Goal: Task Accomplishment & Management: Manage account settings

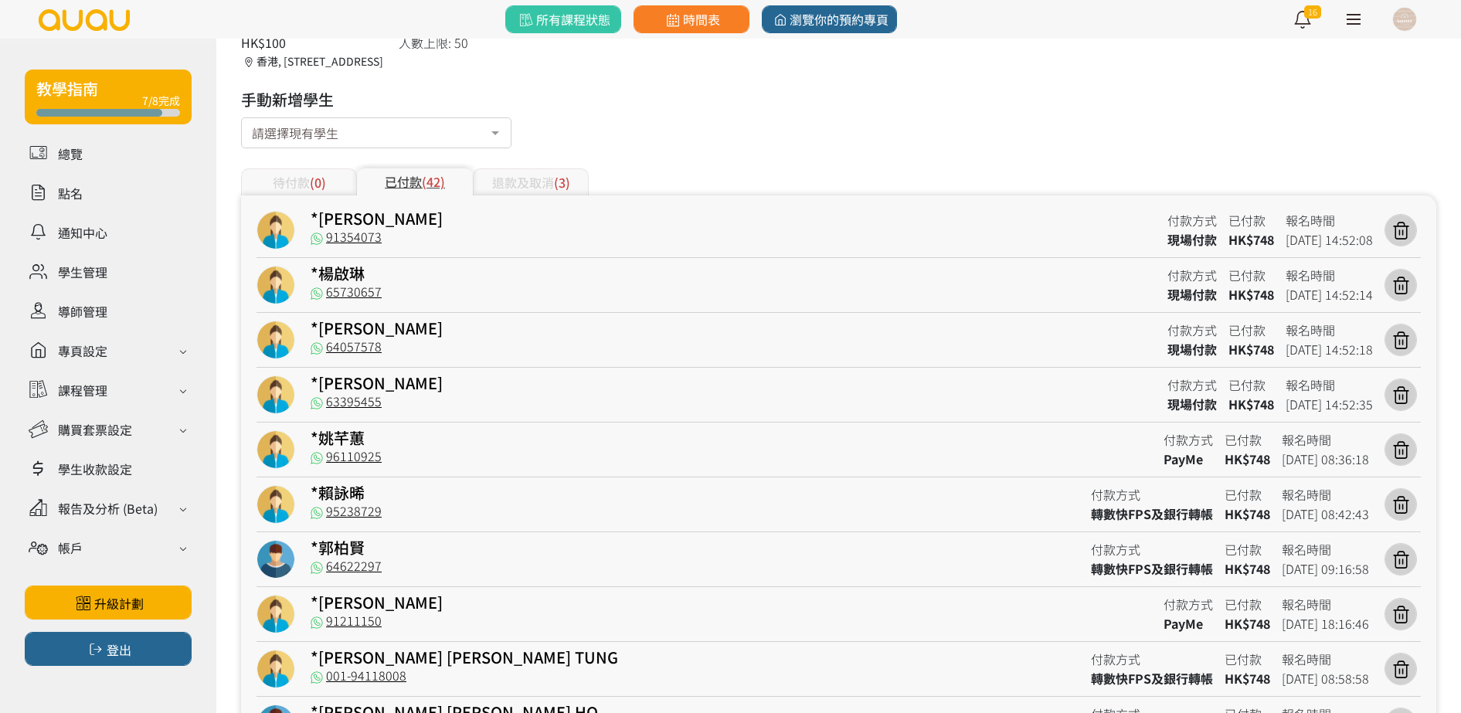
scroll to position [94, 0]
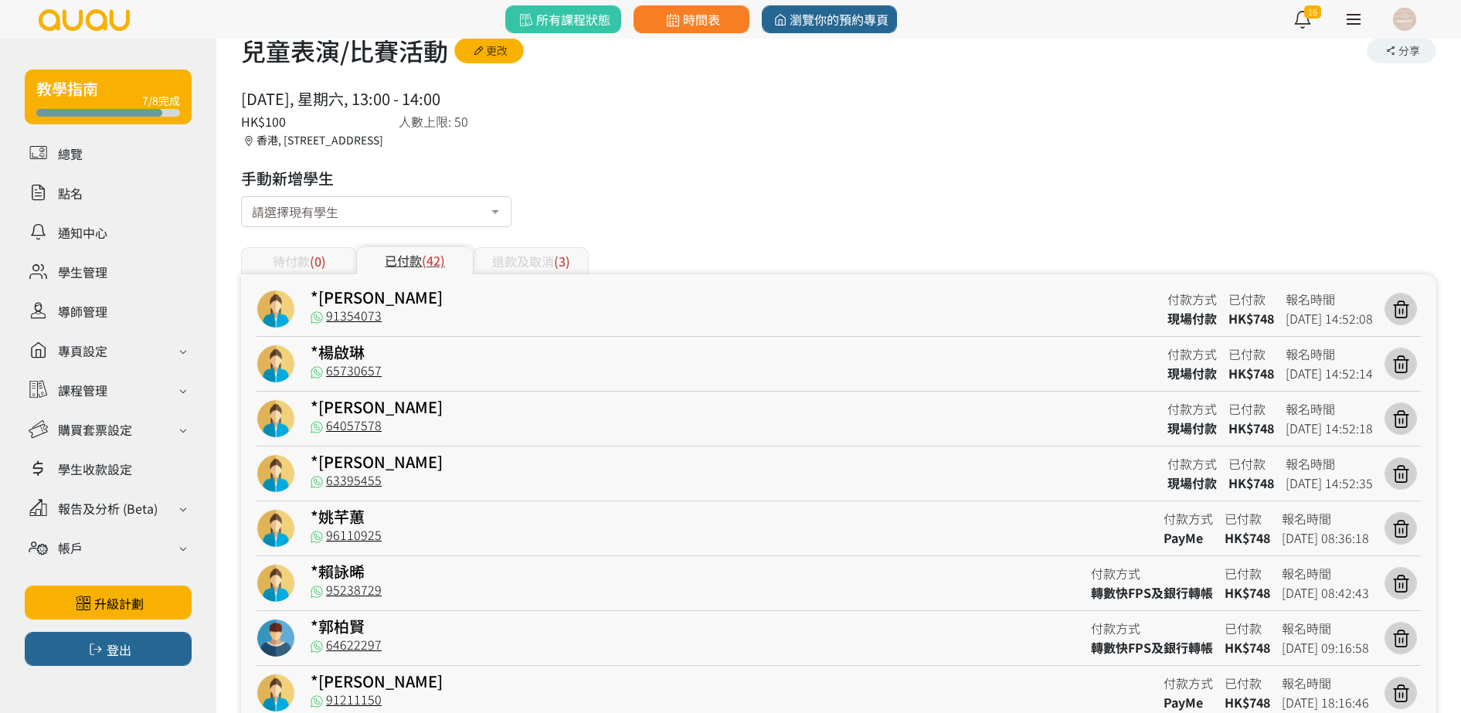
click at [335, 264] on div "待付款 (0)" at bounding box center [299, 260] width 116 height 27
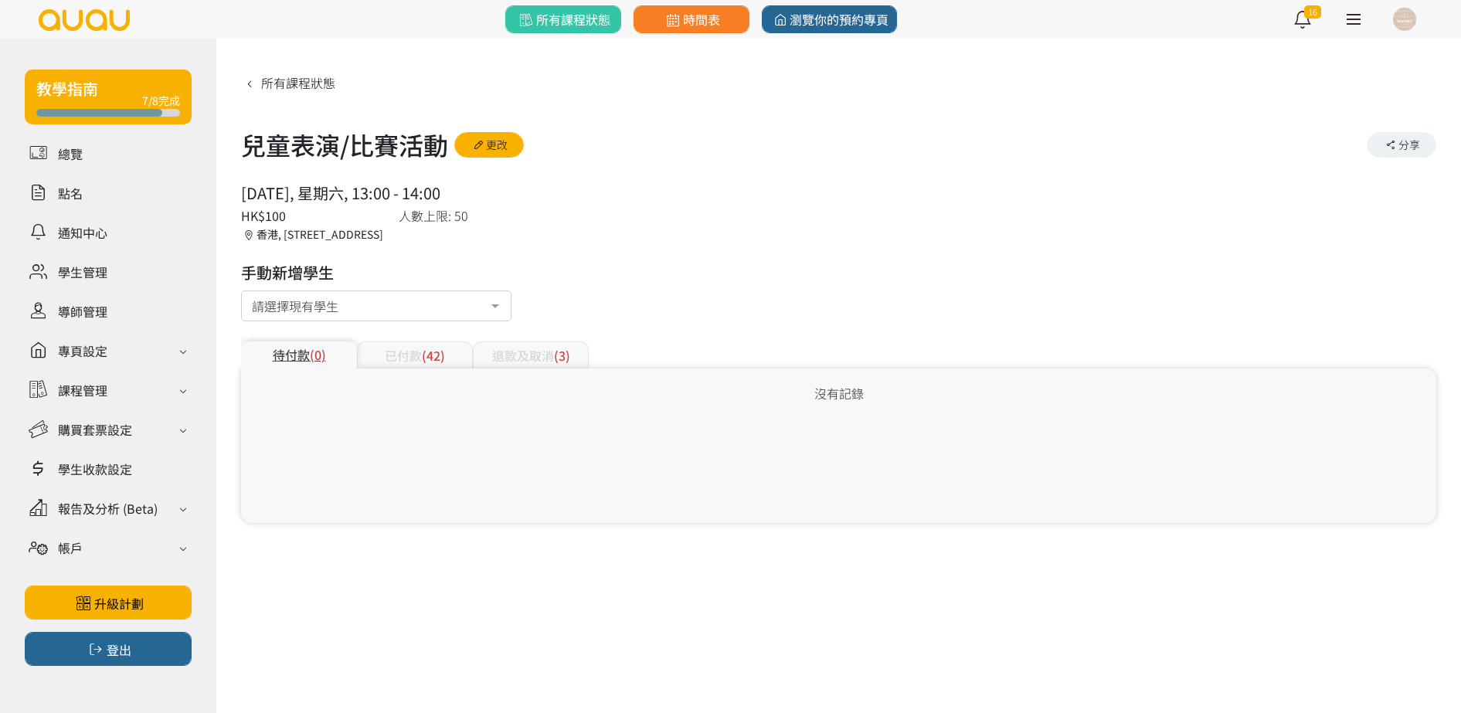
scroll to position [0, 0]
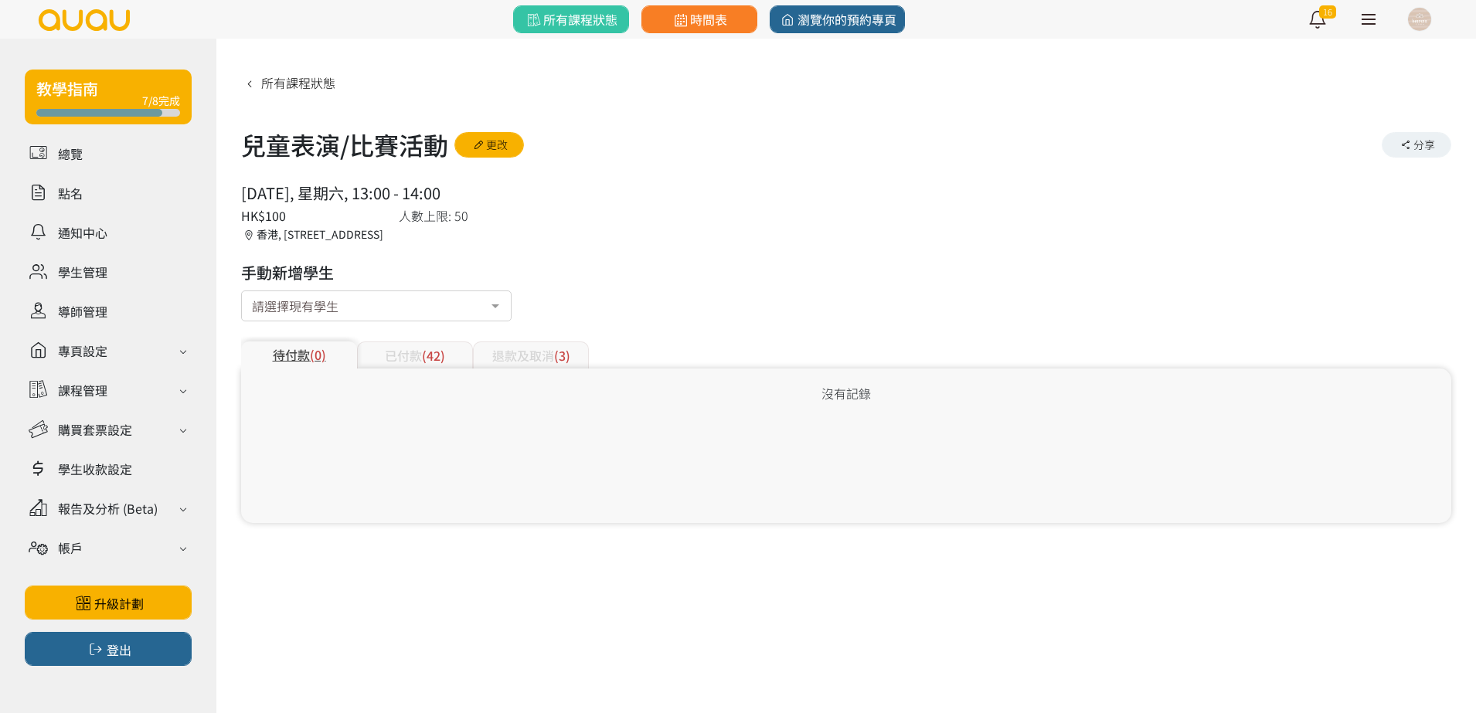
click at [405, 351] on div "已付款 (42)" at bounding box center [415, 355] width 116 height 27
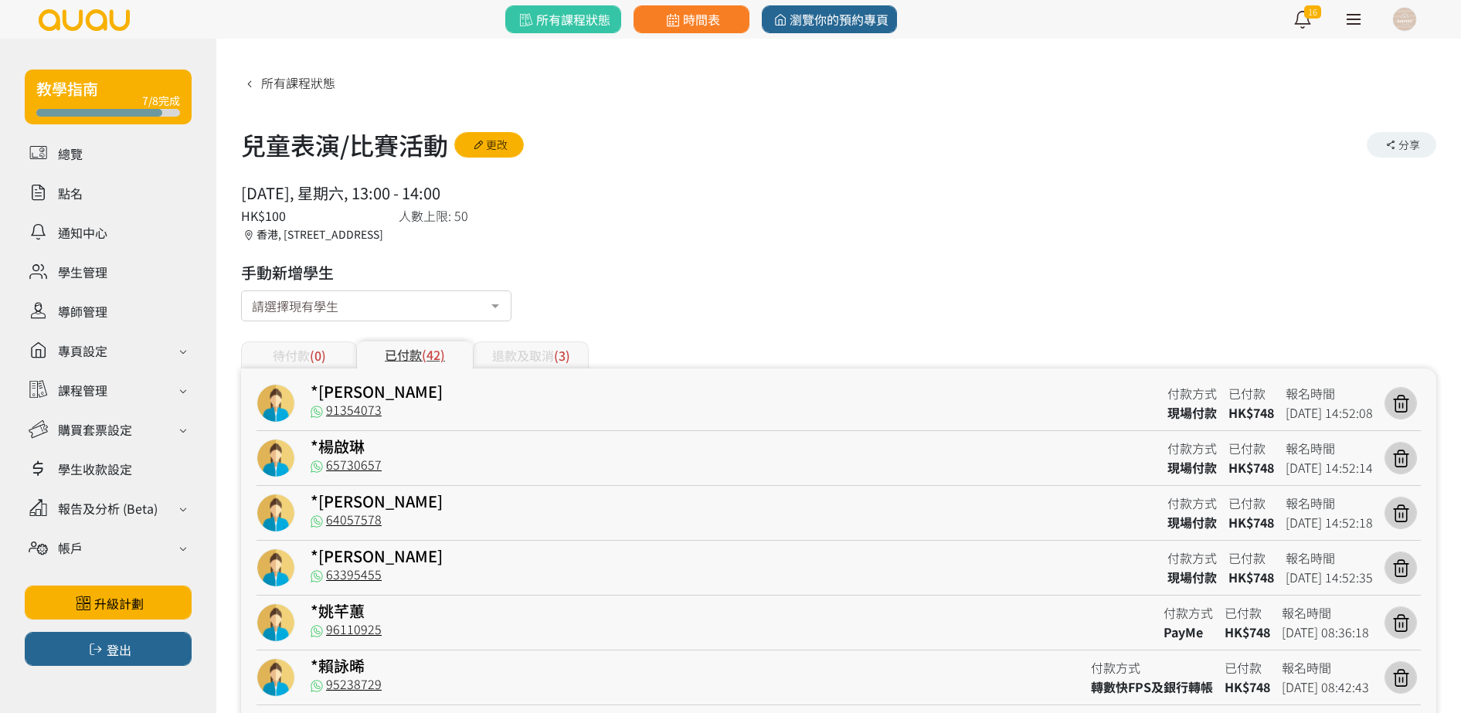
click at [513, 347] on div "退款及取消 (3)" at bounding box center [531, 355] width 116 height 27
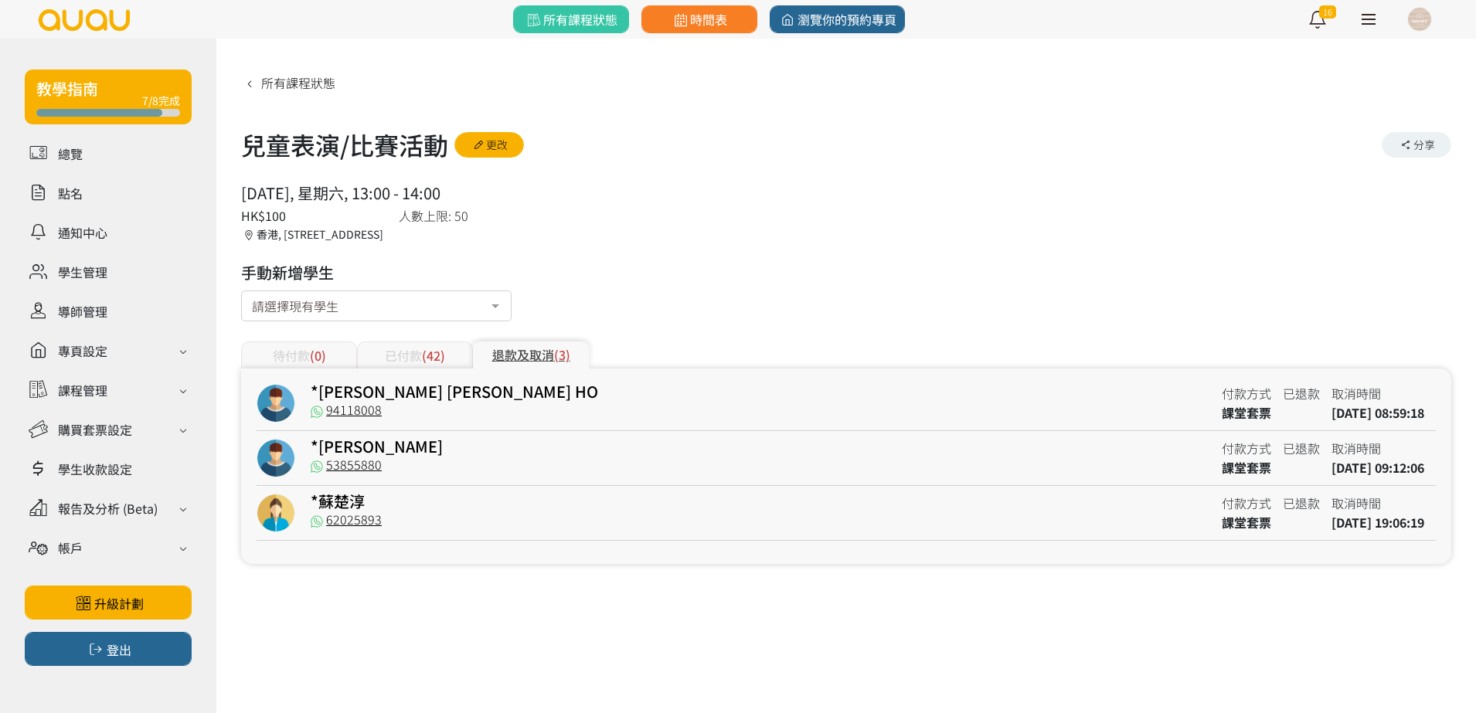
click at [395, 350] on div "已付款 (42)" at bounding box center [415, 355] width 116 height 27
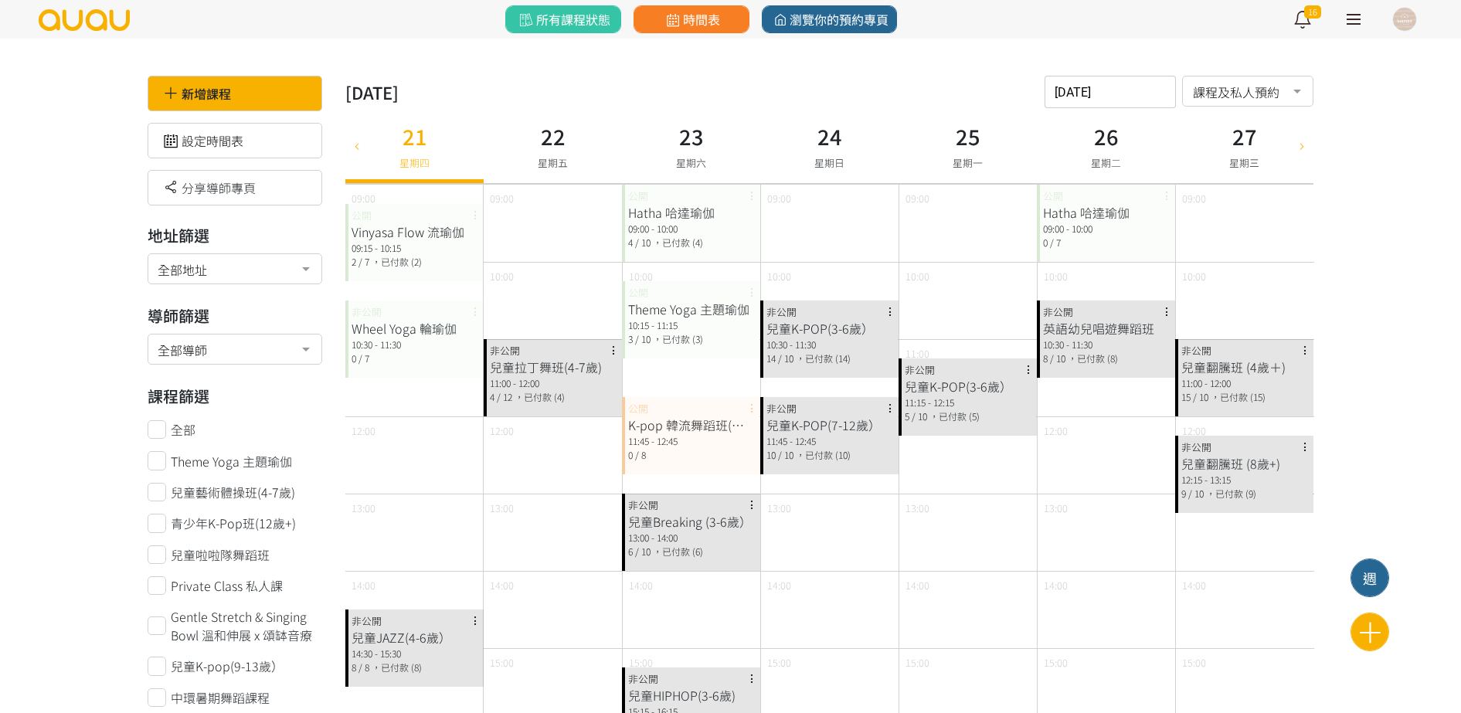
scroll to position [290, 0]
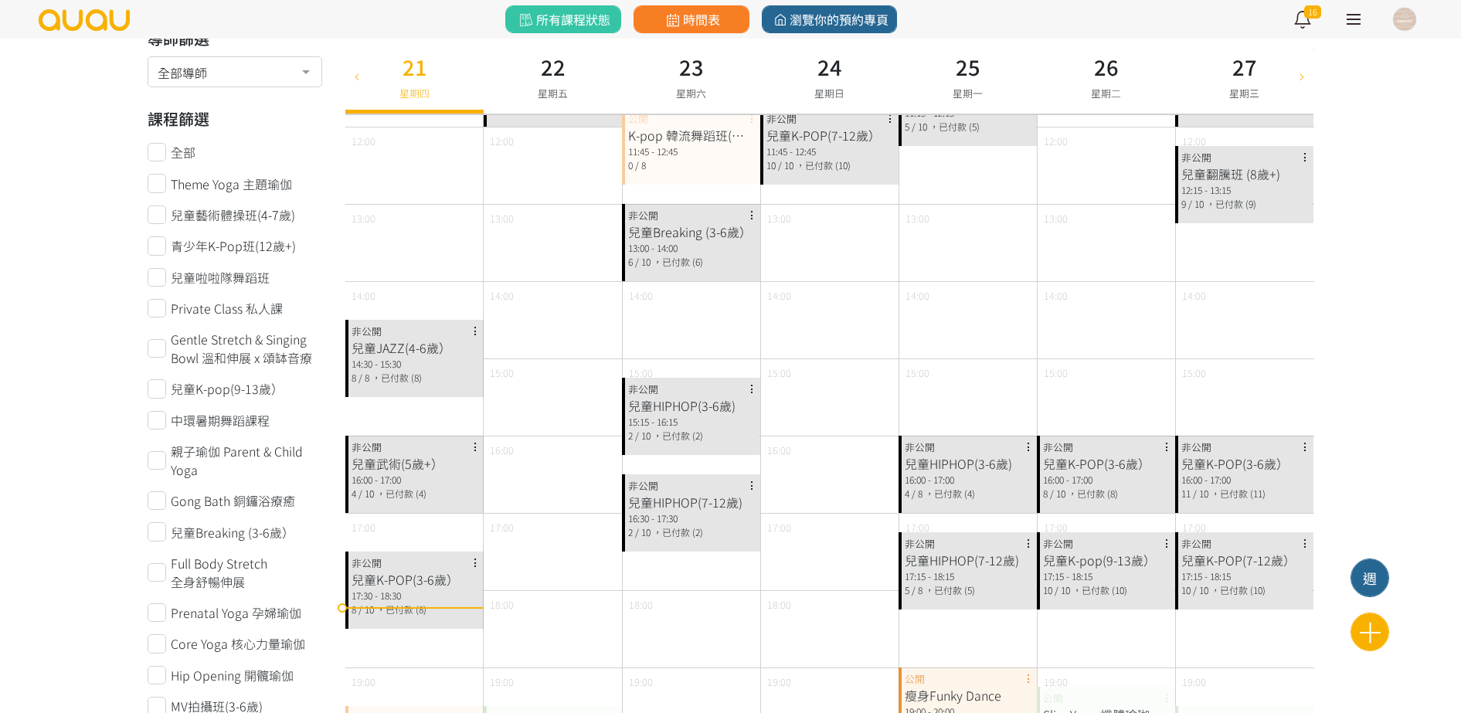
click at [1295, 73] on icon at bounding box center [1302, 76] width 17 height 12
type input "2025-08-28"
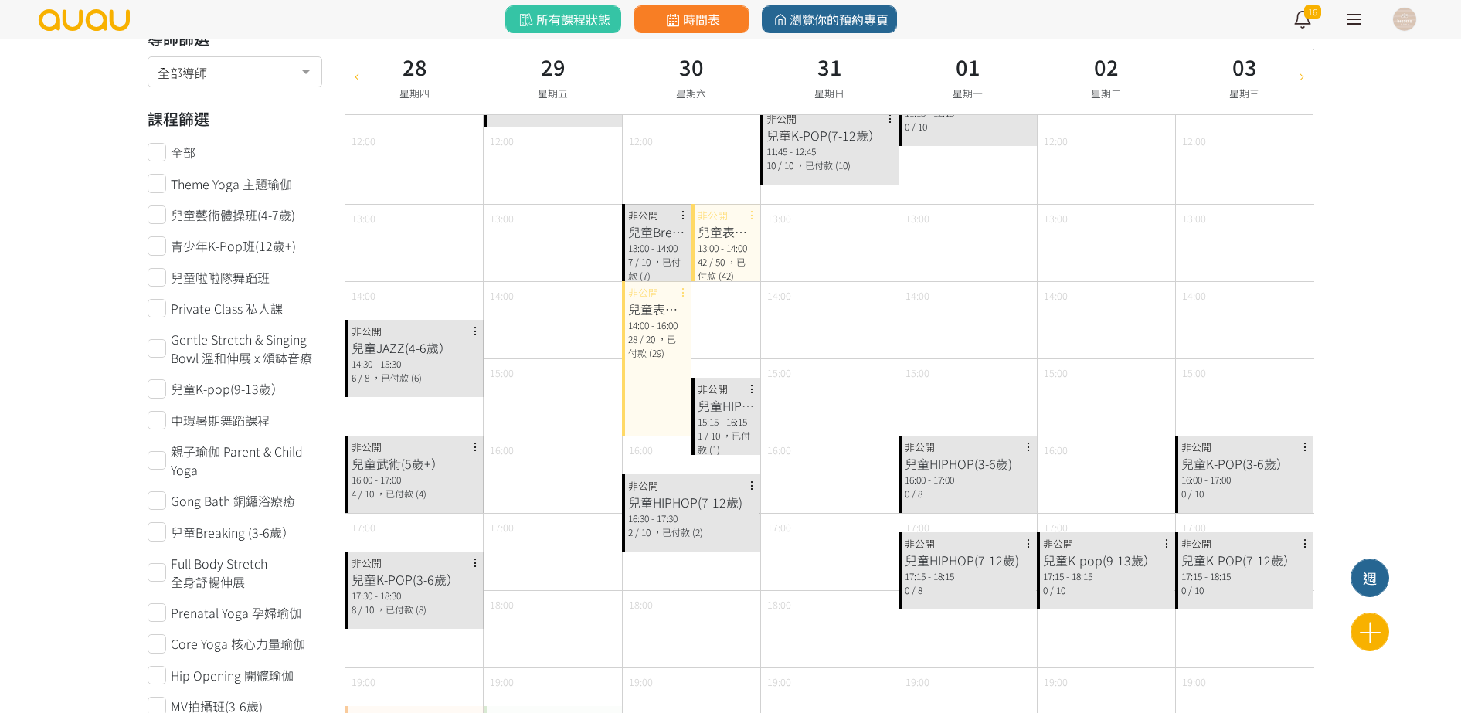
click at [671, 365] on div "兒童表演/比賽活動 14:00 - 16:00 28 / 20 ，已付款 (29) 非公開" at bounding box center [657, 358] width 70 height 155
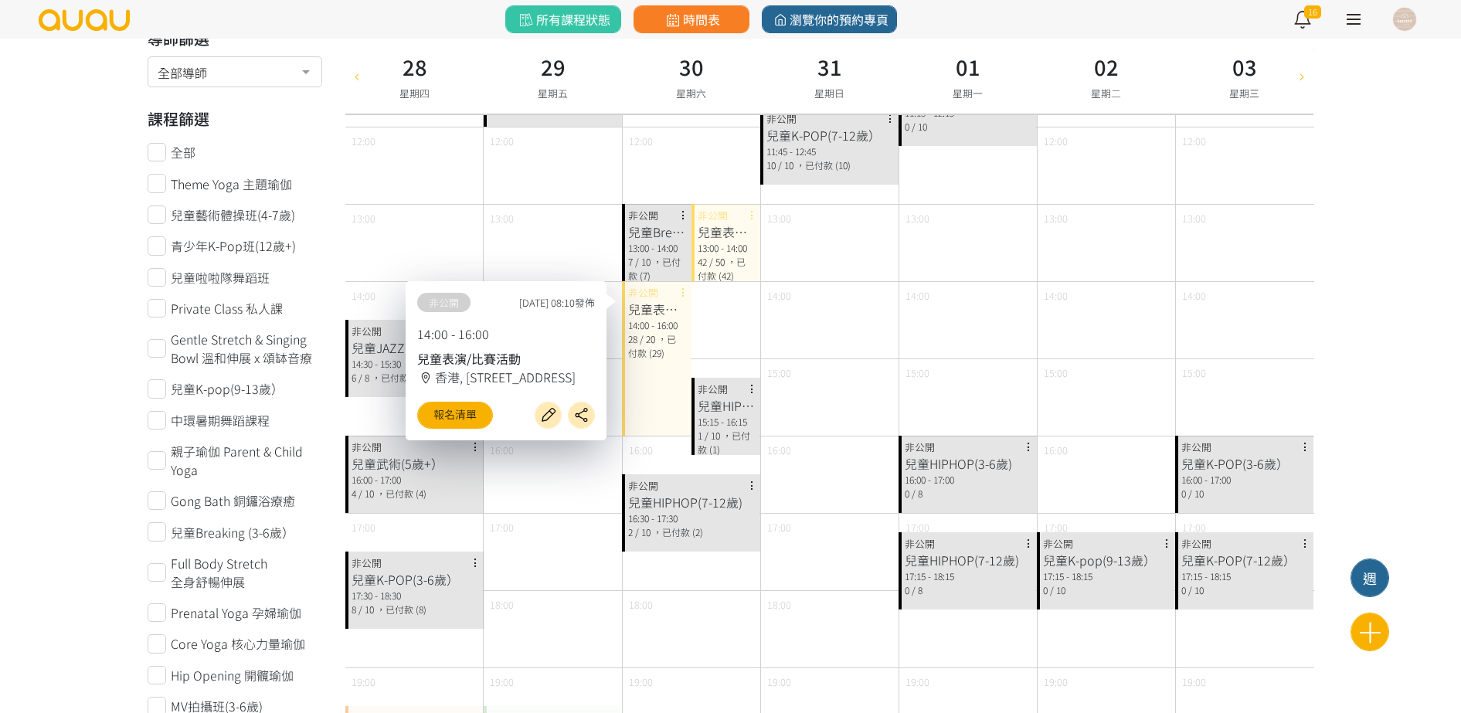
click at [444, 386] on div "香港, [STREET_ADDRESS]" at bounding box center [506, 377] width 178 height 19
click at [442, 417] on link "報名清單" at bounding box center [455, 415] width 76 height 27
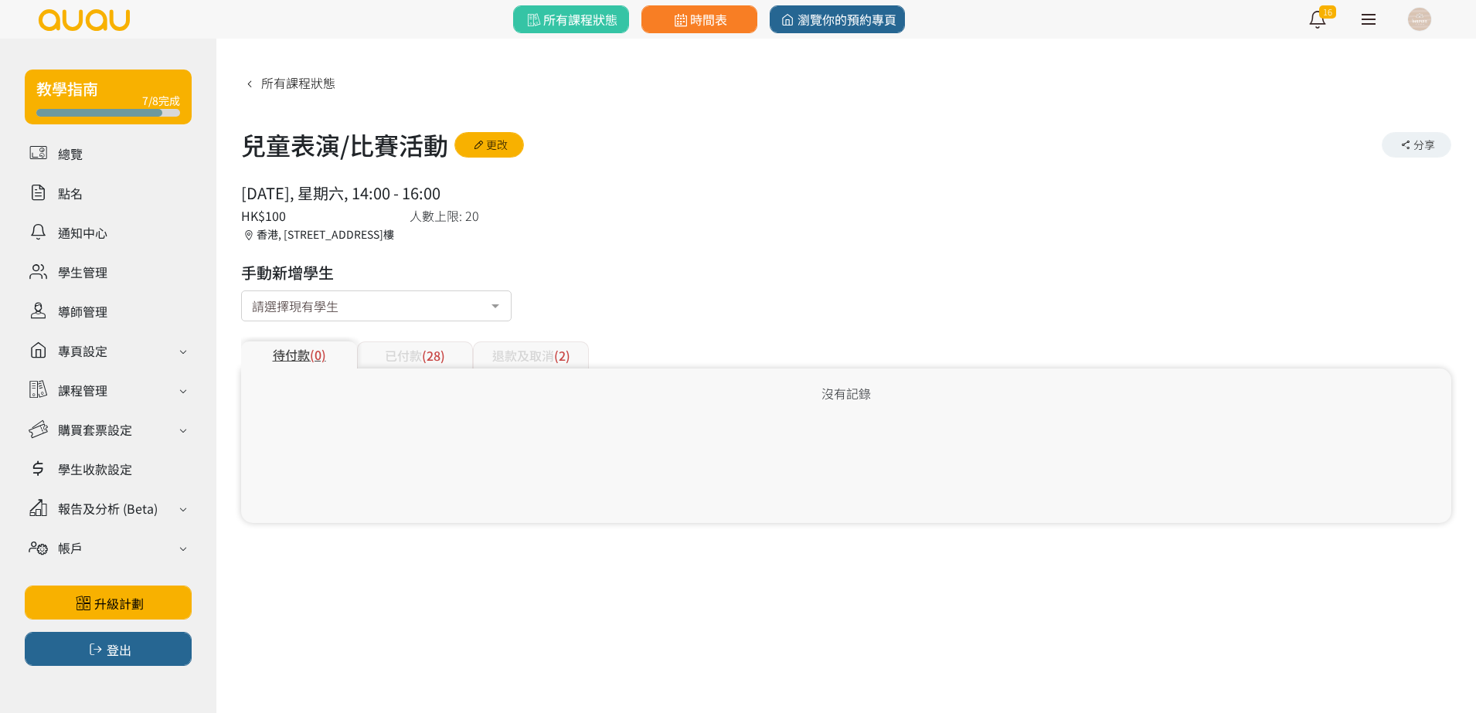
click at [454, 359] on div "已付款 (28)" at bounding box center [415, 355] width 116 height 27
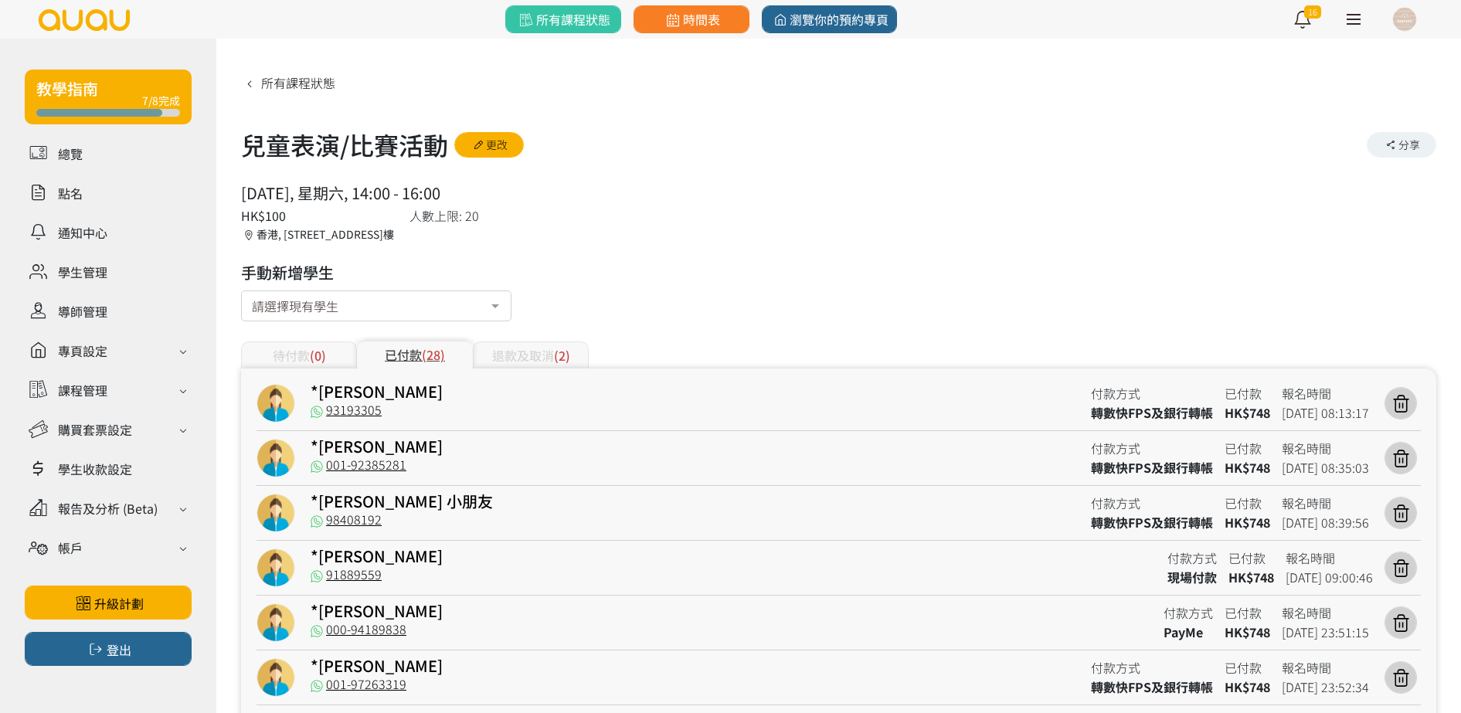
click at [521, 362] on div "退款及取消 (2)" at bounding box center [531, 355] width 116 height 27
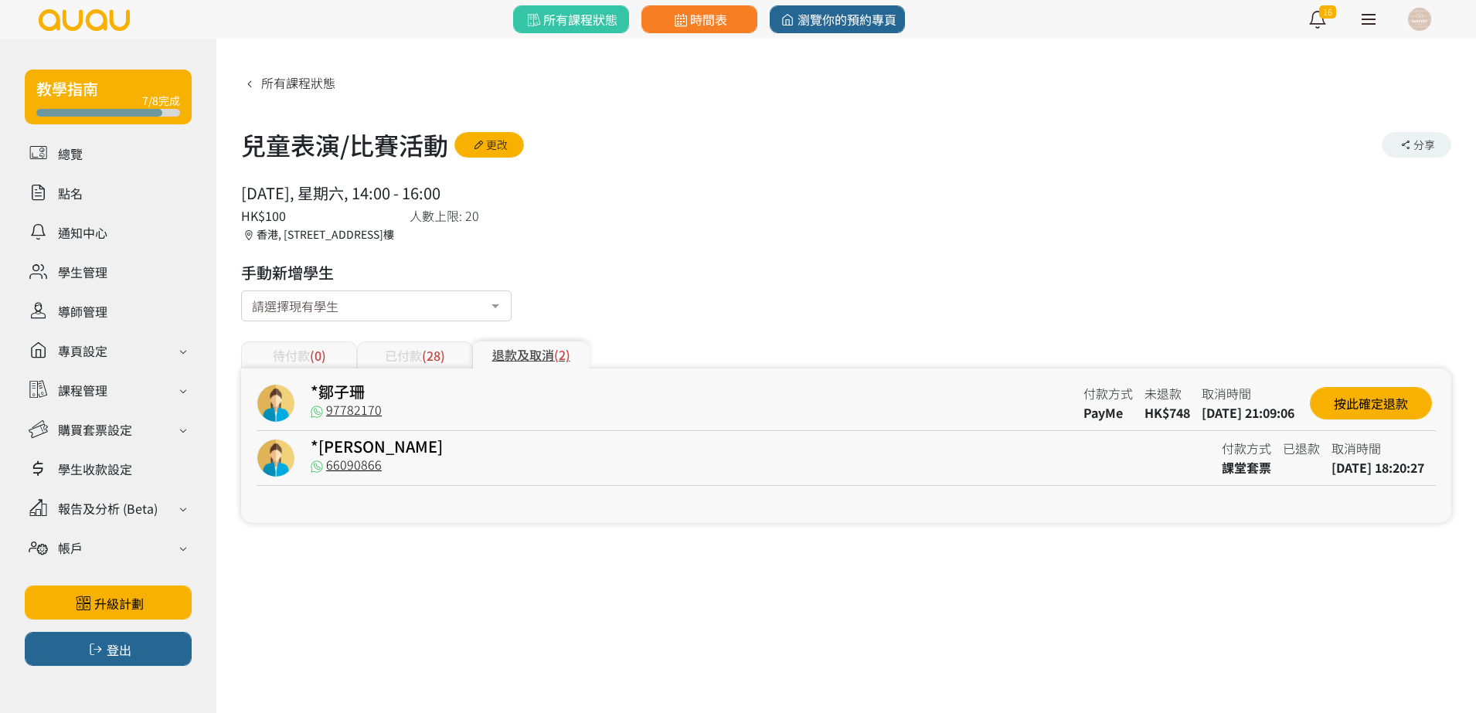
click at [447, 362] on div "已付款 (28)" at bounding box center [415, 355] width 116 height 27
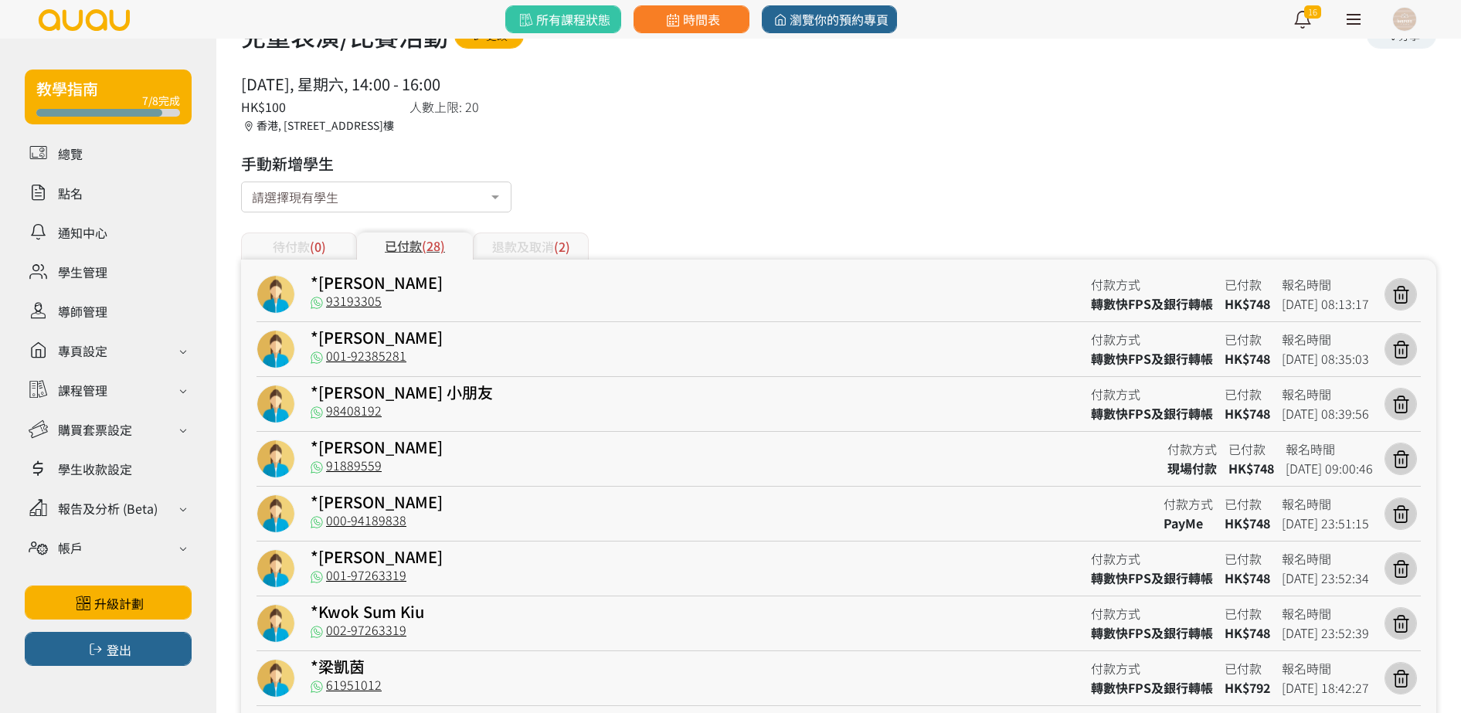
scroll to position [193, 0]
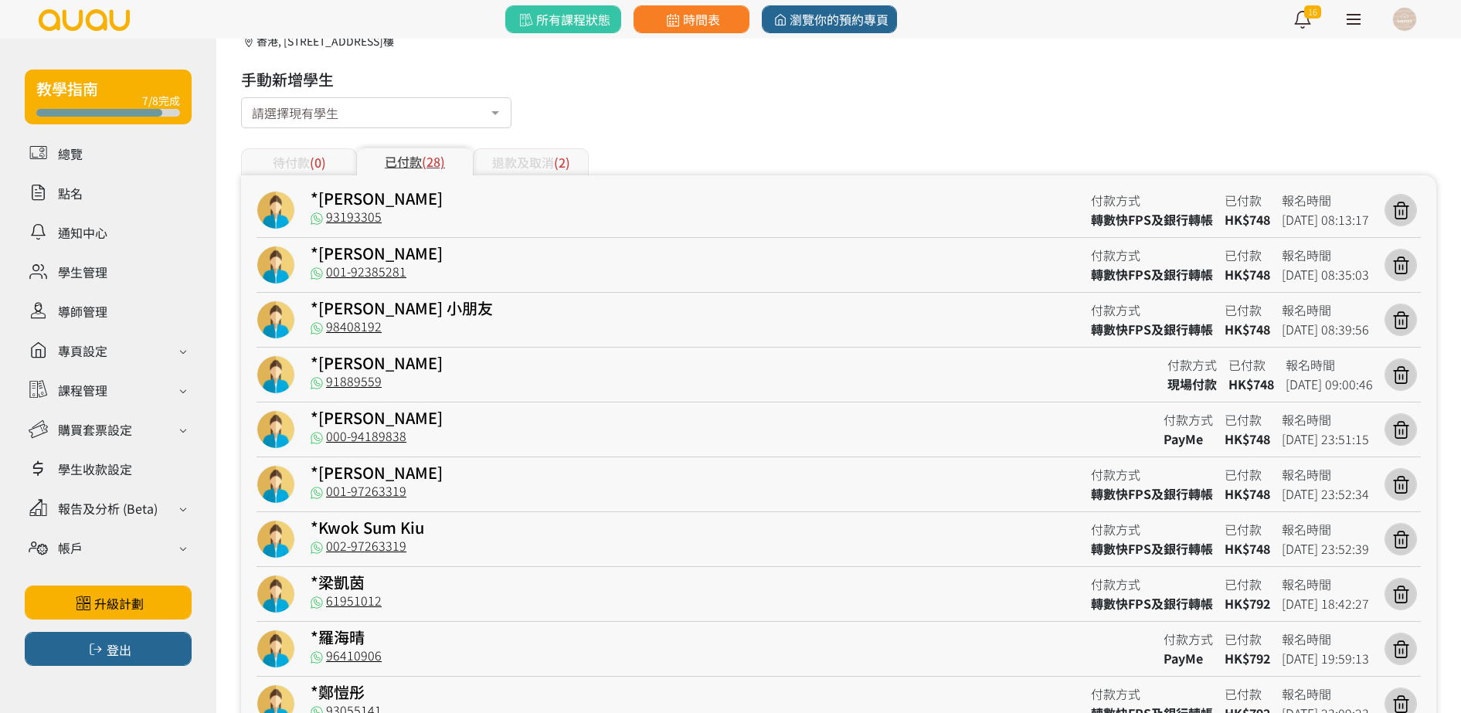
click at [522, 156] on div "退款及取消 (2)" at bounding box center [531, 161] width 116 height 27
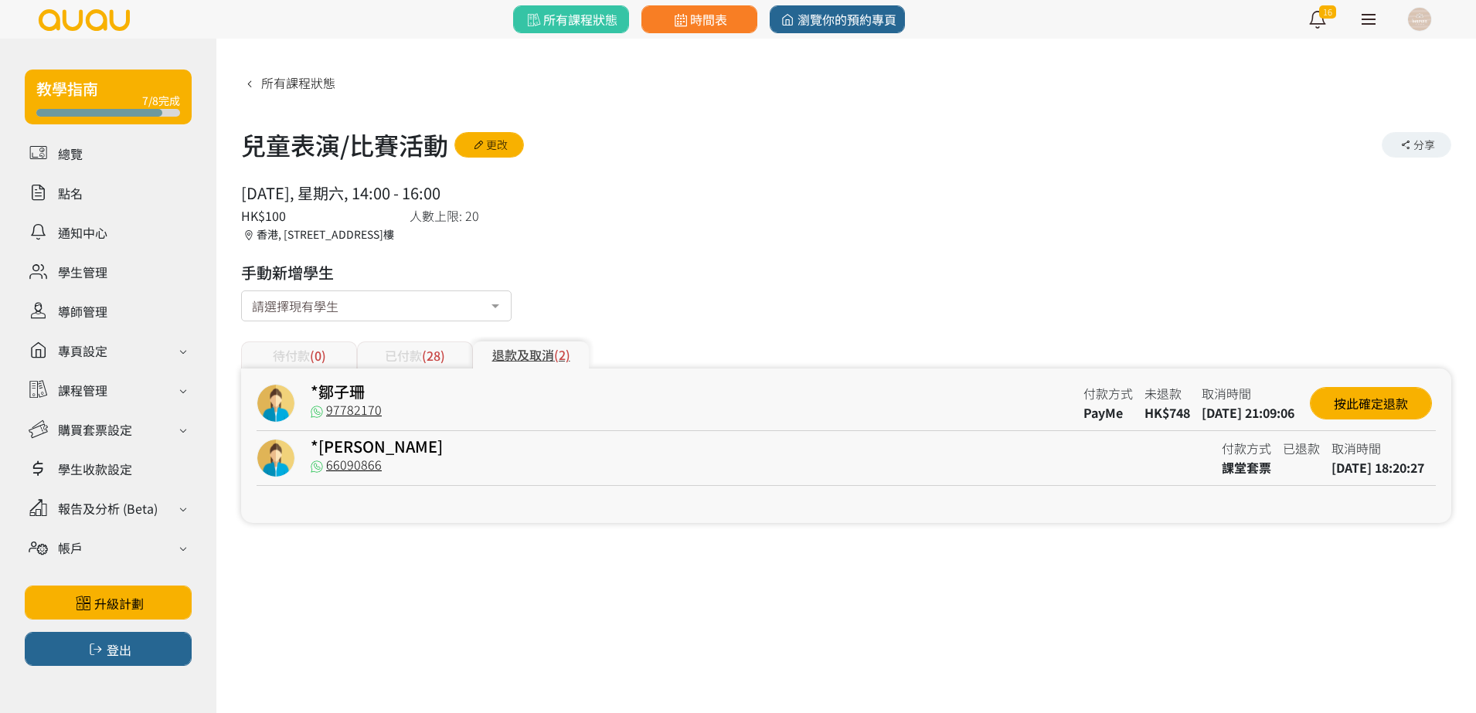
click at [419, 352] on div "已付款 (28)" at bounding box center [415, 355] width 116 height 27
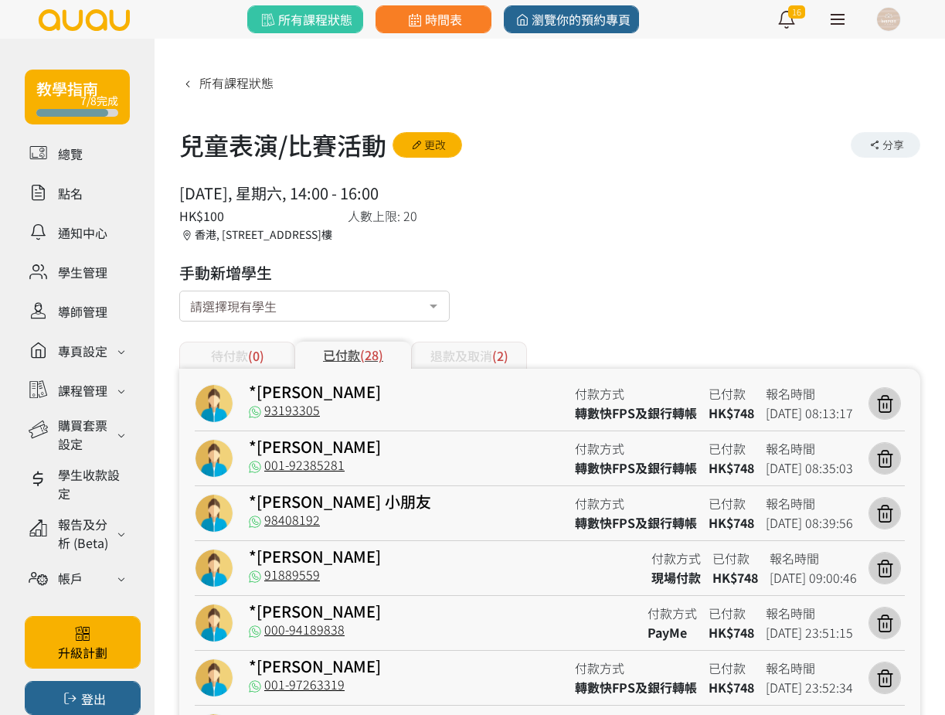
click at [236, 349] on div "待付款 (0)" at bounding box center [237, 355] width 116 height 27
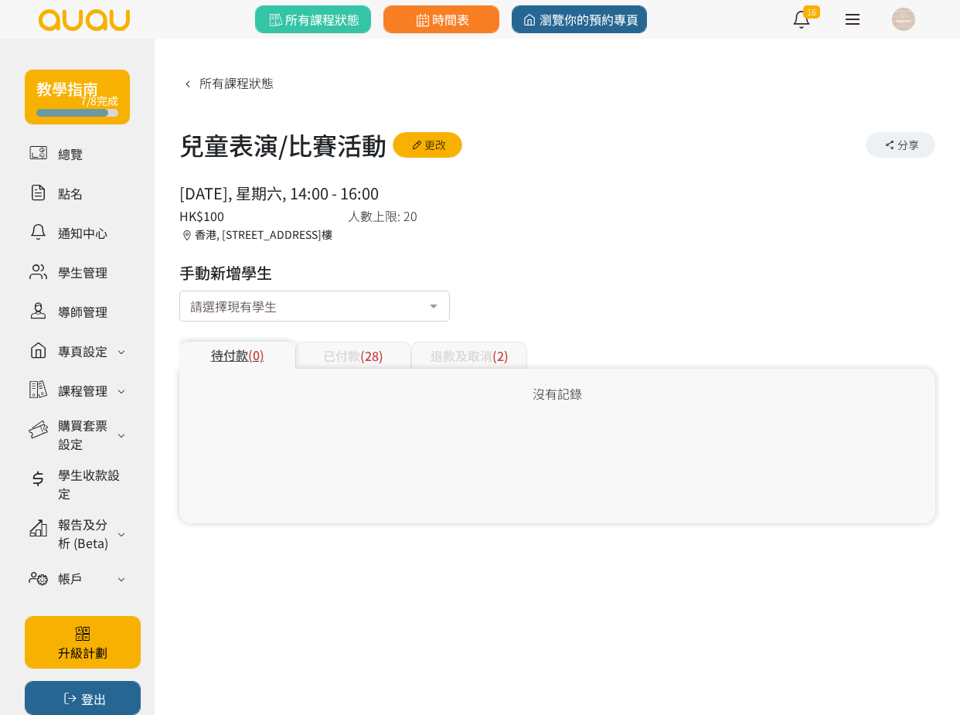
click at [359, 351] on div "已付款 (28)" at bounding box center [353, 355] width 116 height 27
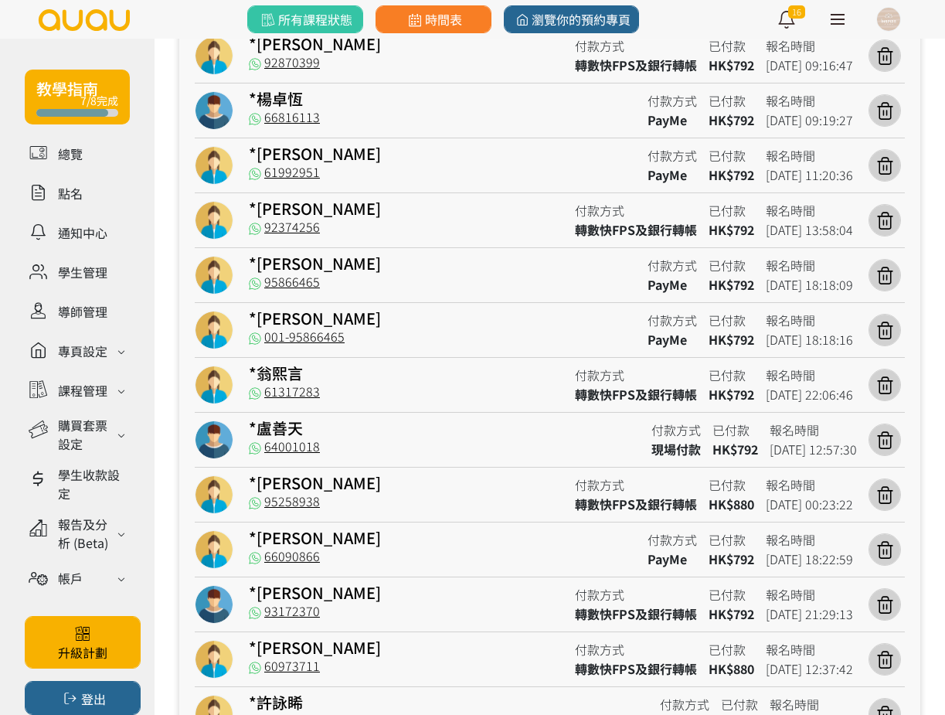
scroll to position [1063, 0]
